Goal: Task Accomplishment & Management: Complete application form

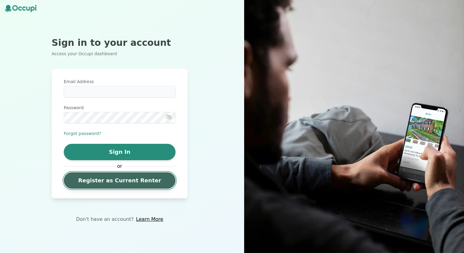
click at [134, 181] on link "Register as Current Renter" at bounding box center [120, 180] width 112 height 16
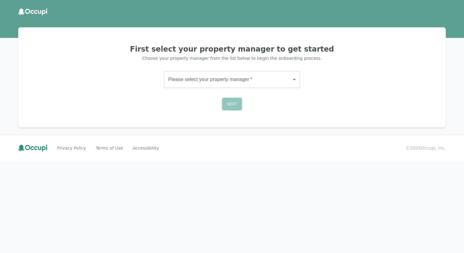
click at [228, 74] on body "First select your property manager to get started Choose your property manager …" at bounding box center [232, 126] width 464 height 253
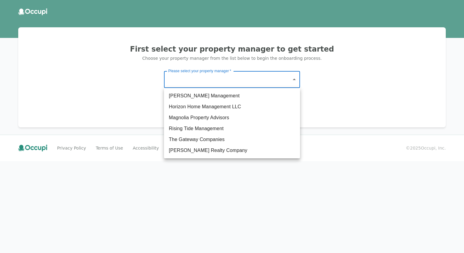
click at [212, 120] on li "Magnolia Property Advisors" at bounding box center [232, 117] width 136 height 11
type input "**********"
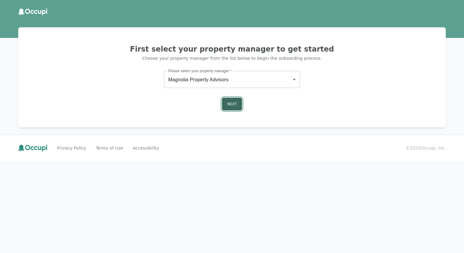
click at [227, 106] on button "Next" at bounding box center [232, 104] width 20 height 13
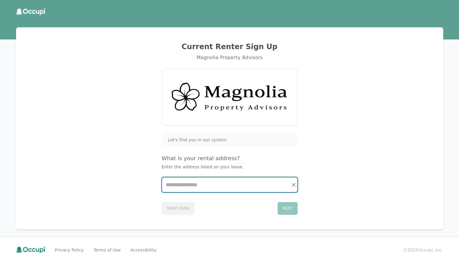
click at [201, 185] on input "Start typing..." at bounding box center [229, 184] width 135 height 15
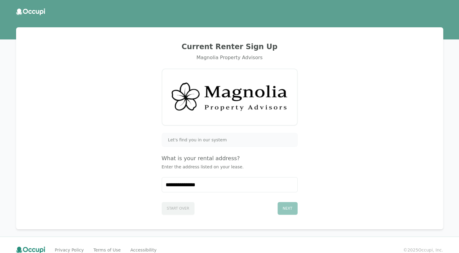
click at [290, 210] on div "Next" at bounding box center [288, 208] width 20 height 13
click at [291, 208] on div "Next" at bounding box center [288, 208] width 20 height 13
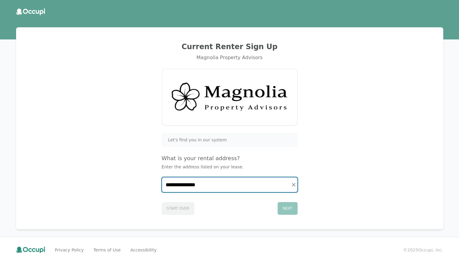
click at [220, 186] on input "**********" at bounding box center [229, 184] width 135 height 15
type input "**********"
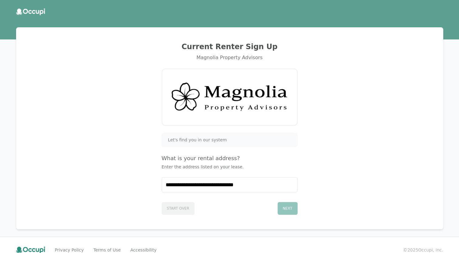
click at [227, 163] on div "What is your rental address? Enter the address listed on your lease." at bounding box center [230, 162] width 136 height 16
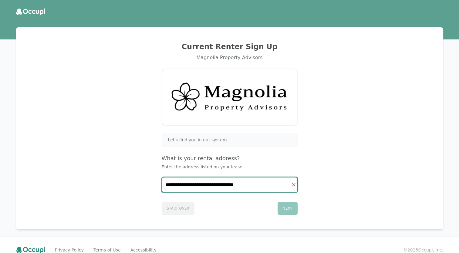
click at [252, 188] on input "**********" at bounding box center [229, 184] width 135 height 15
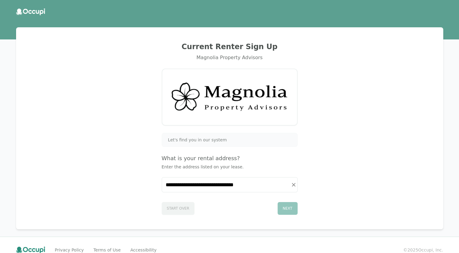
click at [285, 207] on div "Next" at bounding box center [288, 208] width 20 height 13
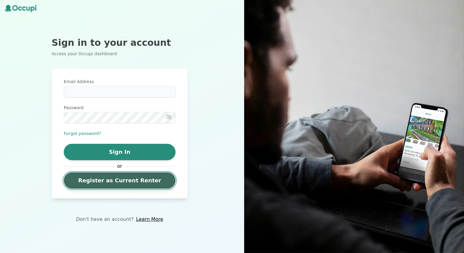
click at [130, 181] on link "Register as Current Renter" at bounding box center [120, 180] width 112 height 16
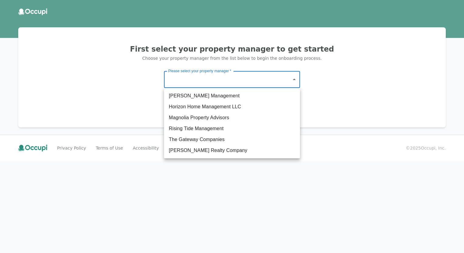
click at [241, 84] on body "First select your property manager to get started Choose your property manager …" at bounding box center [232, 126] width 464 height 253
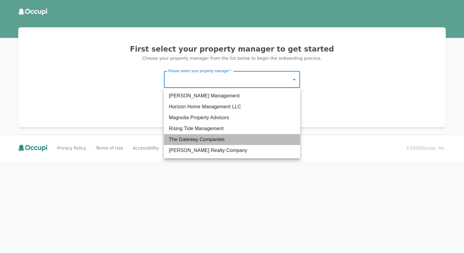
click at [225, 138] on li "The Gateway Companies" at bounding box center [232, 139] width 136 height 11
type input "**********"
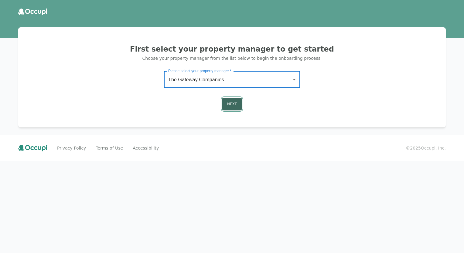
click at [232, 102] on button "Next" at bounding box center [232, 104] width 20 height 13
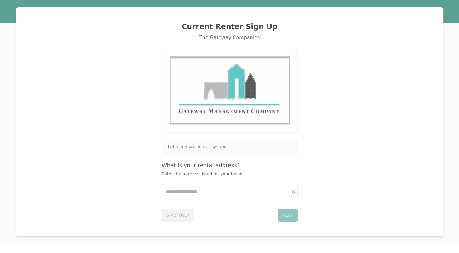
scroll to position [36, 0]
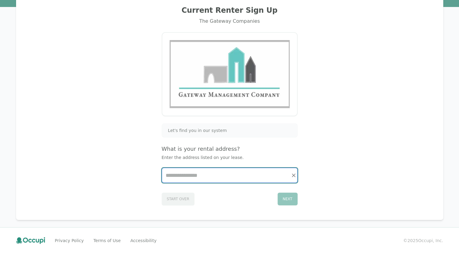
click at [220, 170] on input "Start typing..." at bounding box center [229, 175] width 135 height 15
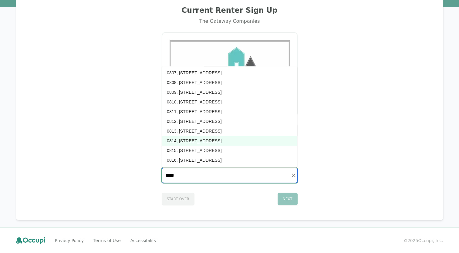
scroll to position [0, 0]
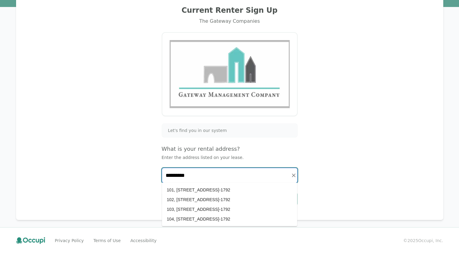
click at [201, 190] on li "101, [STREET_ADDRESS]-1792" at bounding box center [229, 190] width 135 height 10
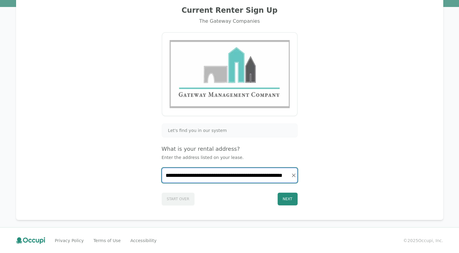
type input "**********"
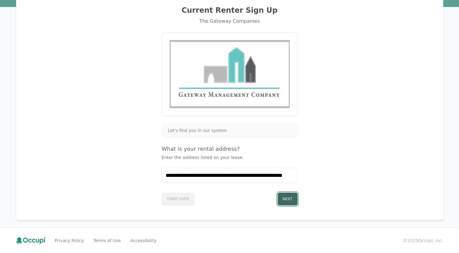
click at [290, 199] on button "Next" at bounding box center [288, 199] width 20 height 13
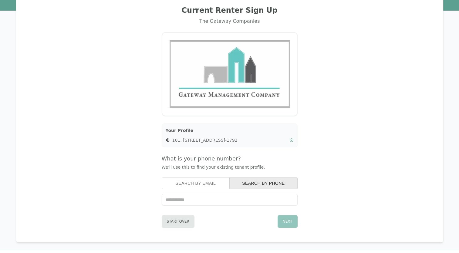
click at [204, 186] on button "Search by Email" at bounding box center [196, 183] width 68 height 12
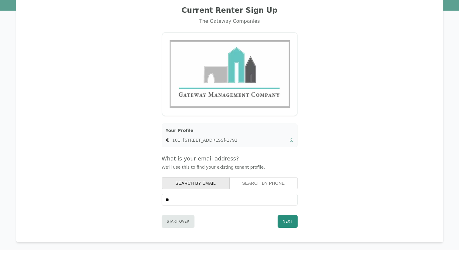
type input "**********"
click at [289, 224] on button "Next" at bounding box center [288, 221] width 20 height 13
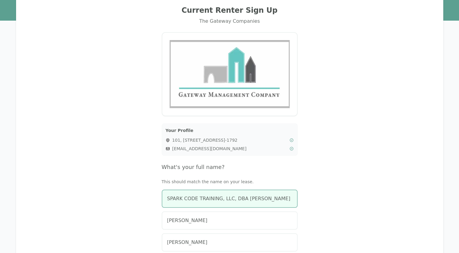
click at [260, 196] on span "SPARK CODE TRAINING, LLC, DBA [PERSON_NAME]" at bounding box center [228, 198] width 123 height 7
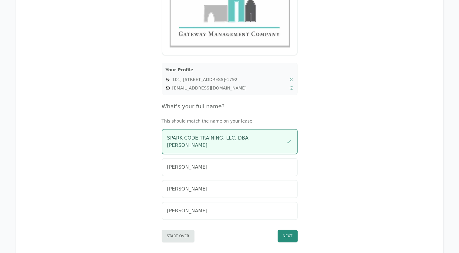
scroll to position [126, 0]
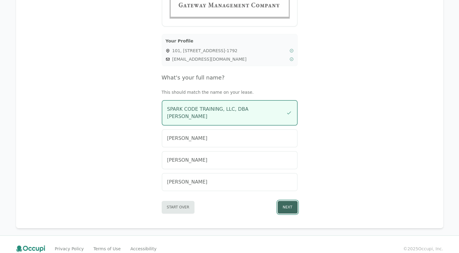
click at [290, 201] on button "Next" at bounding box center [288, 207] width 20 height 13
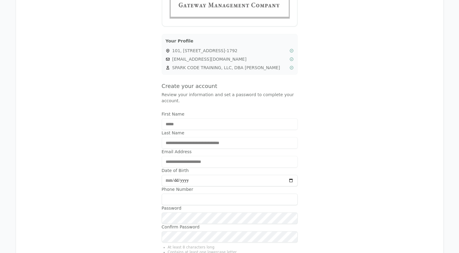
drag, startPoint x: 197, startPoint y: 174, endPoint x: 154, endPoint y: 173, distance: 43.7
click at [154, 173] on div "**********" at bounding box center [229, 105] width 413 height 393
type input "**********"
click at [177, 194] on input "Phone Number" at bounding box center [230, 200] width 136 height 12
drag, startPoint x: 194, startPoint y: 194, endPoint x: 176, endPoint y: 195, distance: 18.2
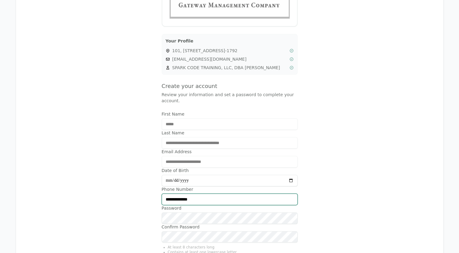
click at [176, 195] on input "**********" at bounding box center [230, 200] width 136 height 12
type input "**********"
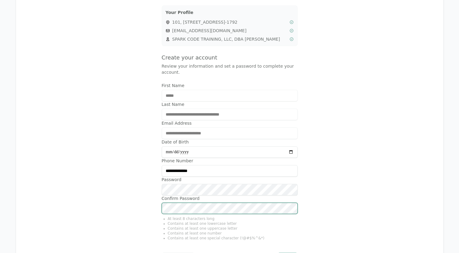
scroll to position [208, 0]
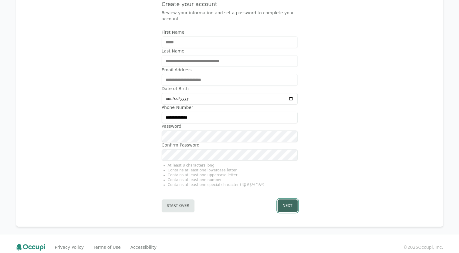
click at [291, 199] on button "Next" at bounding box center [288, 205] width 20 height 13
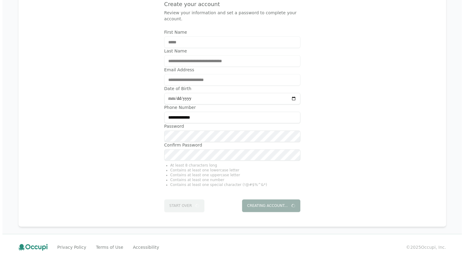
scroll to position [0, 0]
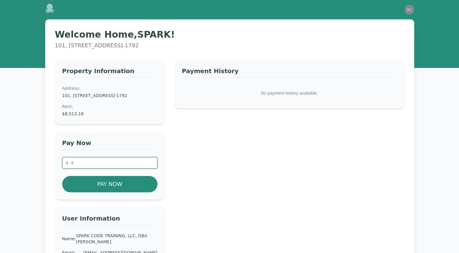
click at [81, 168] on input "number" at bounding box center [110, 163] width 96 height 12
click at [78, 168] on input "number" at bounding box center [110, 163] width 96 height 12
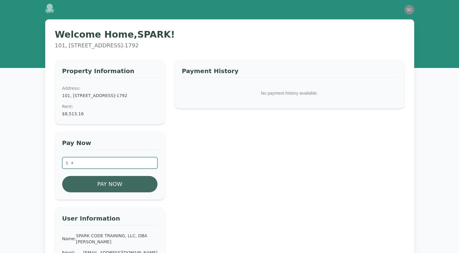
type input "*******"
click at [99, 190] on button "Pay Now" at bounding box center [110, 184] width 96 height 16
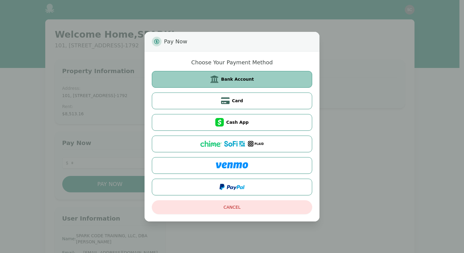
click at [261, 76] on button "Bank Account" at bounding box center [232, 79] width 160 height 17
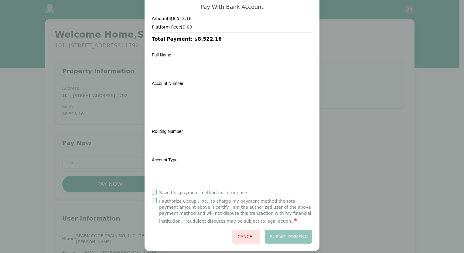
scroll to position [48, 0]
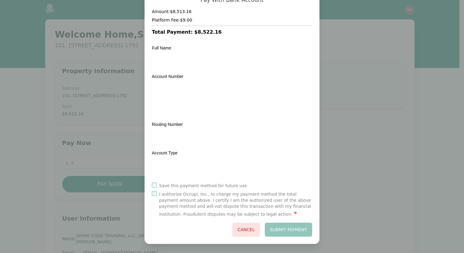
click at [155, 185] on div "Save this payment method for future use" at bounding box center [232, 186] width 160 height 6
click at [289, 231] on button "Submit Payment" at bounding box center [289, 230] width 48 height 14
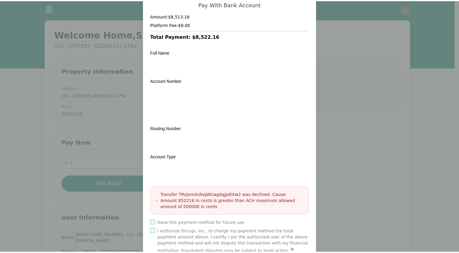
scroll to position [0, 0]
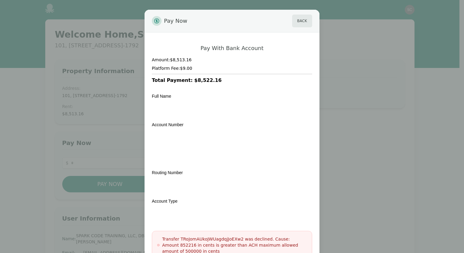
click at [349, 52] on div "Pay Now Back Pay With Bank Account Amount: $8,513.16 Platform Fee: $9.00 Total …" at bounding box center [232, 167] width 464 height 335
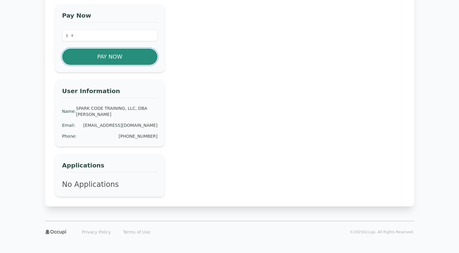
scroll to position [137, 0]
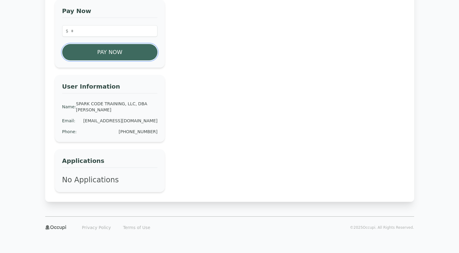
click at [132, 52] on button "Pay Now" at bounding box center [110, 52] width 96 height 16
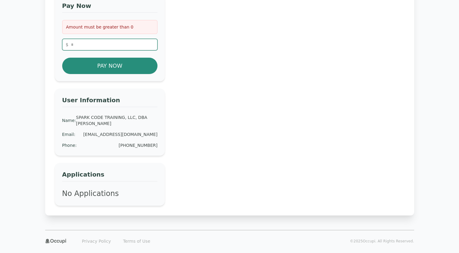
click at [120, 48] on input "number" at bounding box center [110, 45] width 96 height 12
click at [206, 78] on div "Payment History No payment history available." at bounding box center [289, 63] width 230 height 283
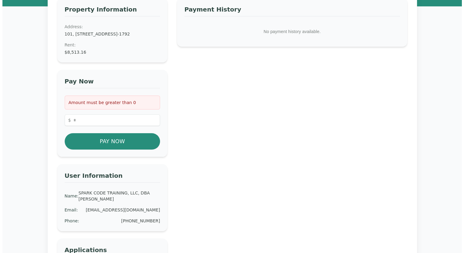
scroll to position [46, 0]
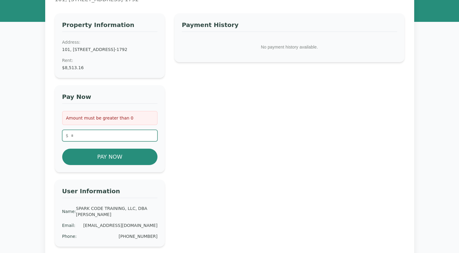
click at [119, 139] on input "number" at bounding box center [110, 136] width 96 height 12
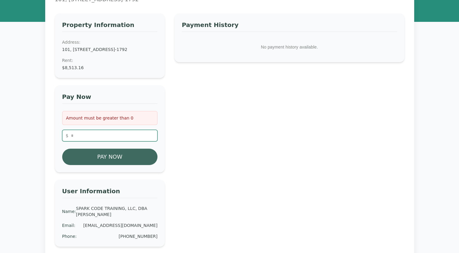
type input "*******"
click at [120, 161] on button "Pay Now" at bounding box center [110, 157] width 96 height 16
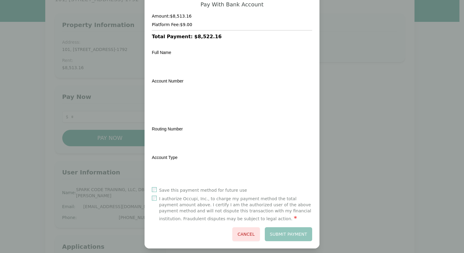
scroll to position [48, 0]
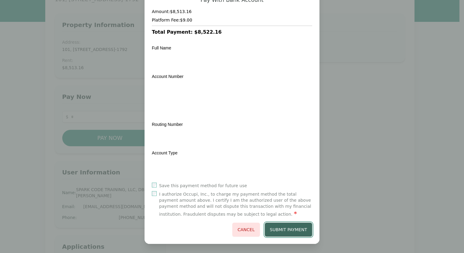
click at [280, 230] on button "Submit Payment" at bounding box center [289, 230] width 48 height 14
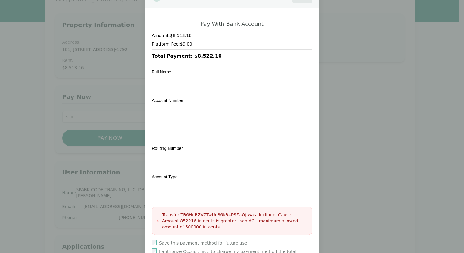
scroll to position [0, 0]
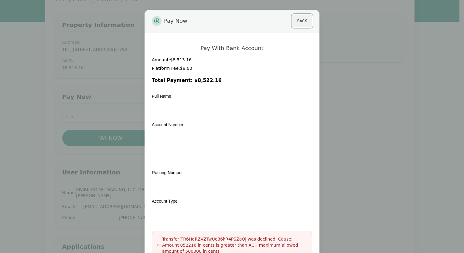
click at [299, 22] on button "Back" at bounding box center [302, 21] width 20 height 13
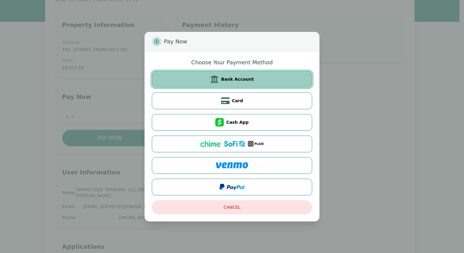
click at [283, 80] on button "Bank Account" at bounding box center [232, 79] width 160 height 17
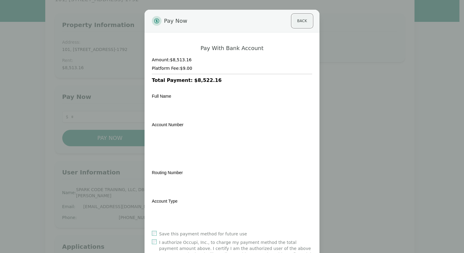
click at [298, 22] on button "Back" at bounding box center [302, 21] width 20 height 13
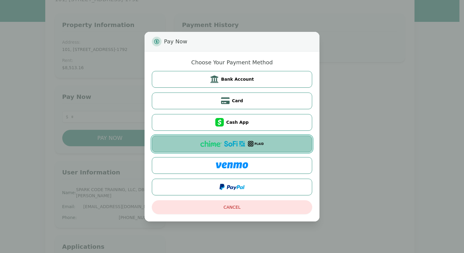
click at [265, 144] on button at bounding box center [232, 144] width 160 height 17
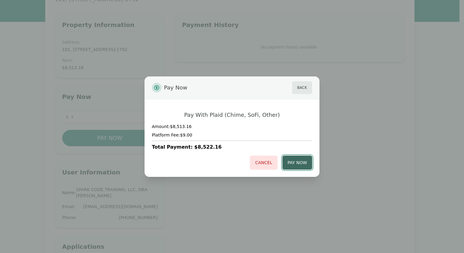
click at [292, 161] on button "Pay Now" at bounding box center [297, 163] width 30 height 14
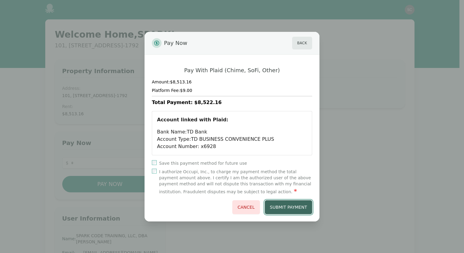
click at [281, 207] on button "Submit Payment" at bounding box center [289, 207] width 48 height 14
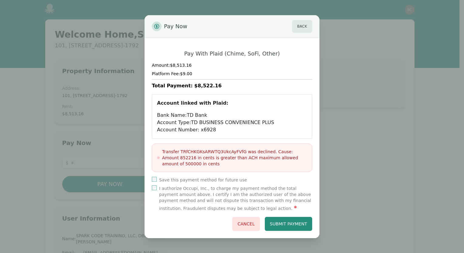
click at [158, 157] on icon at bounding box center [158, 158] width 2 height 2
